Goal: Task Accomplishment & Management: Manage account settings

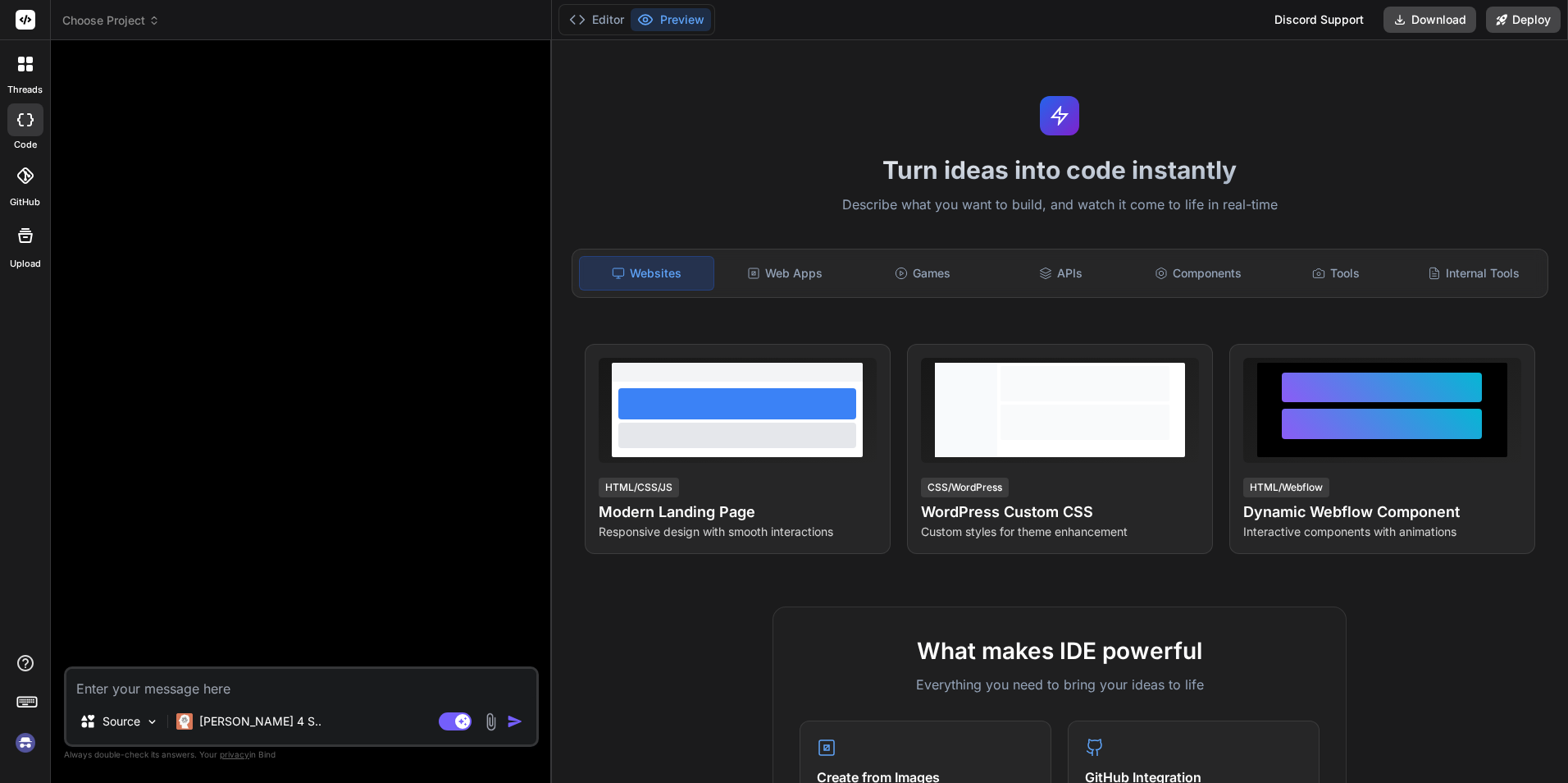
click at [35, 120] on div at bounding box center [25, 120] width 36 height 33
type textarea "x"
click at [31, 173] on icon at bounding box center [24, 175] width 16 height 16
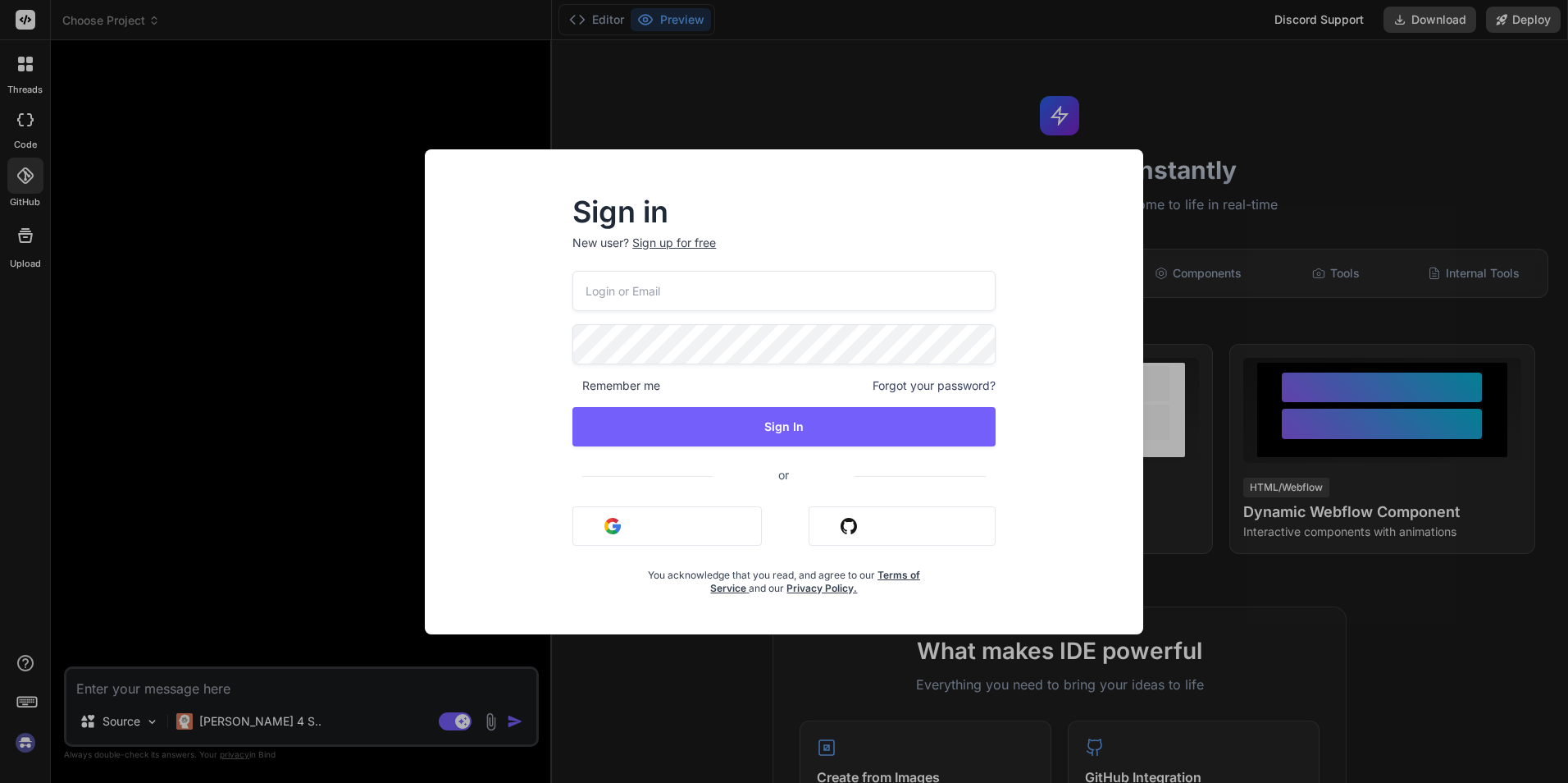
click at [1009, 70] on div "Sign in New user? Sign up for free Remember me Forgot your password? Sign In or…" at bounding box center [784, 391] width 1568 height 783
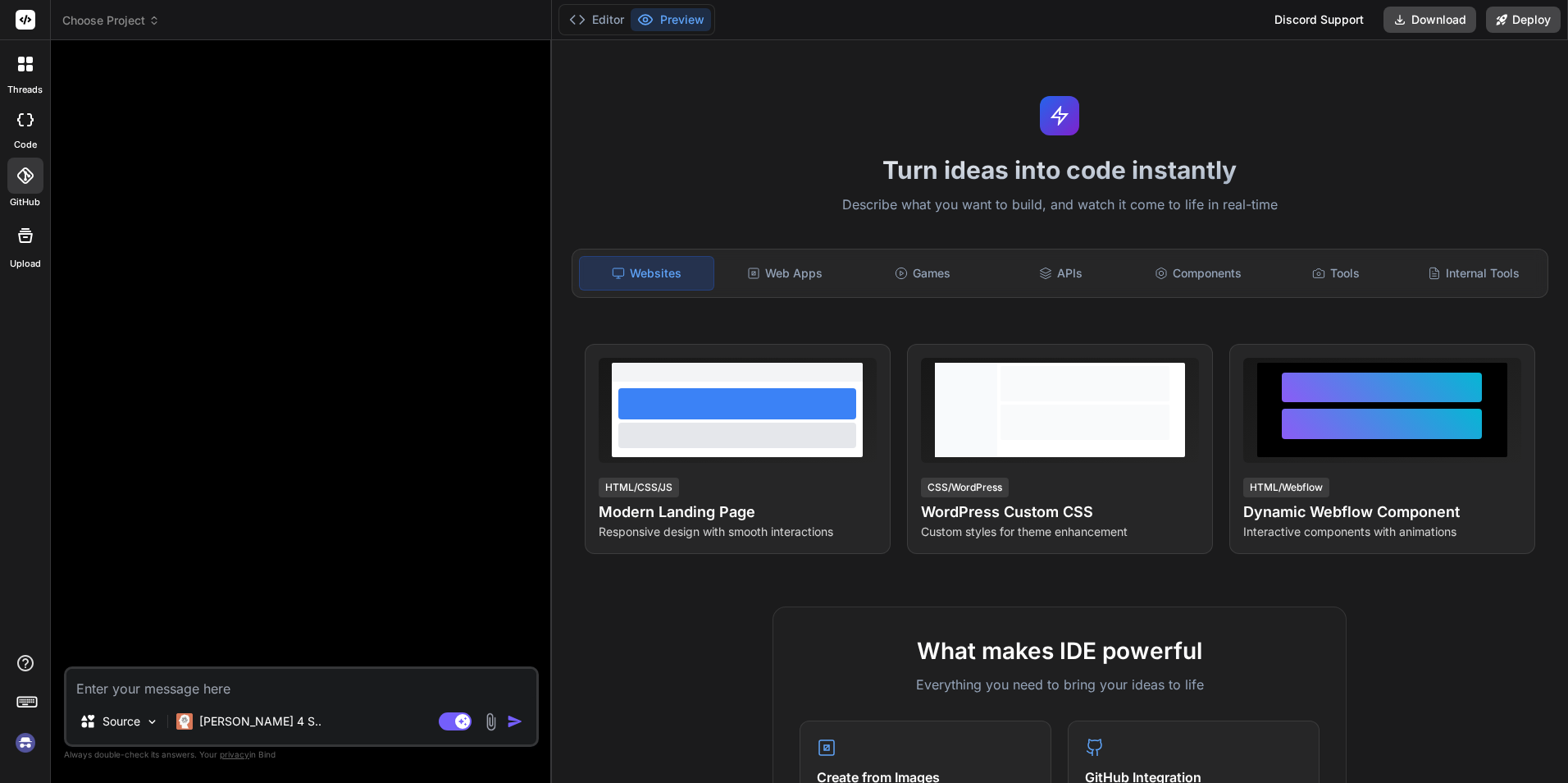
click at [35, 241] on icon at bounding box center [25, 235] width 20 height 20
